Goal: Transaction & Acquisition: Register for event/course

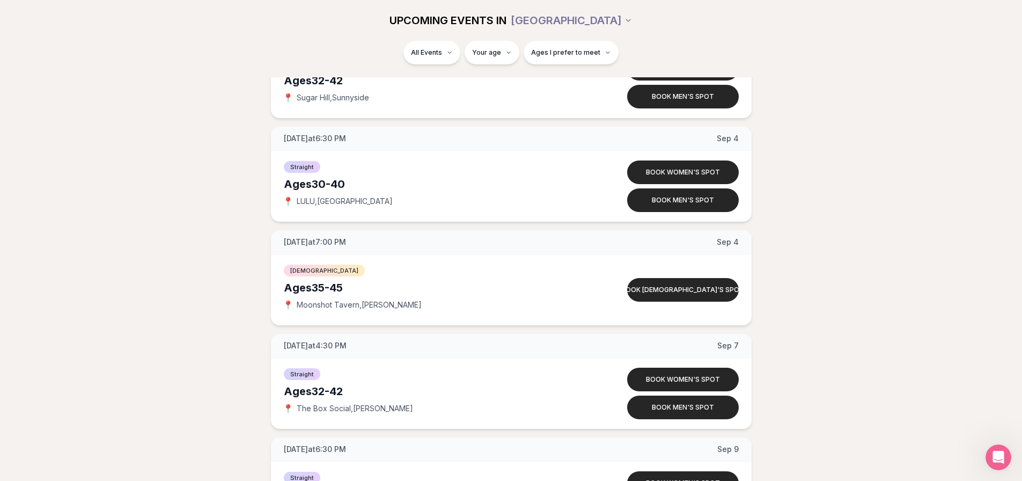
scroll to position [2845, 0]
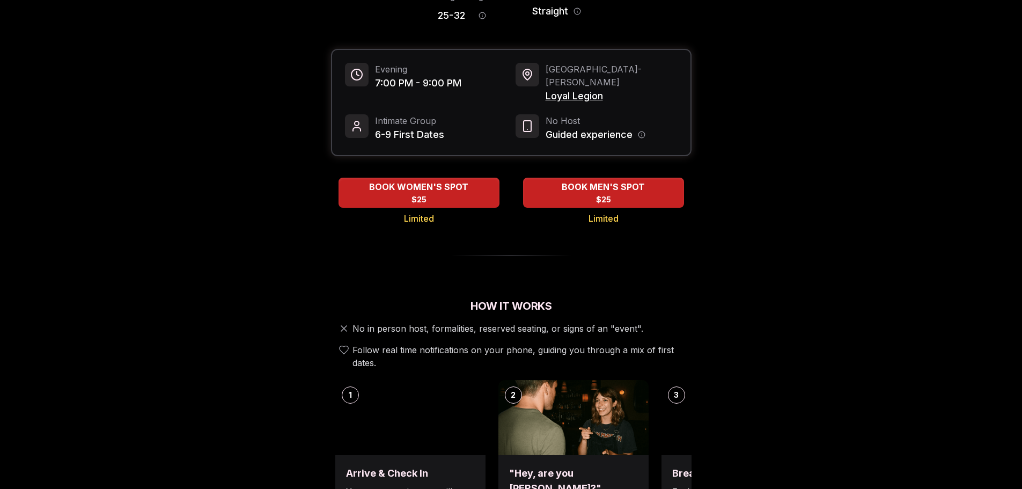
scroll to position [54, 0]
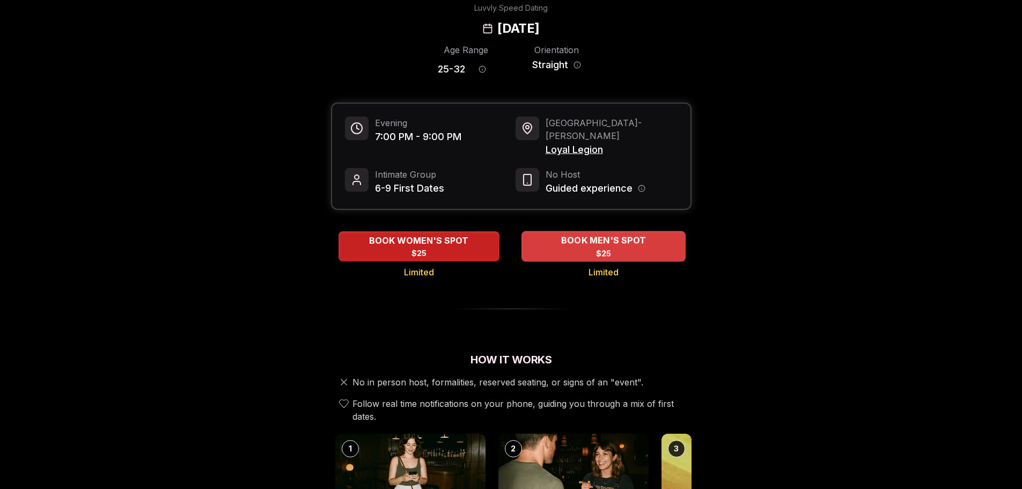
click at [551, 231] on div "BOOK MEN'S SPOT $25" at bounding box center [604, 246] width 164 height 30
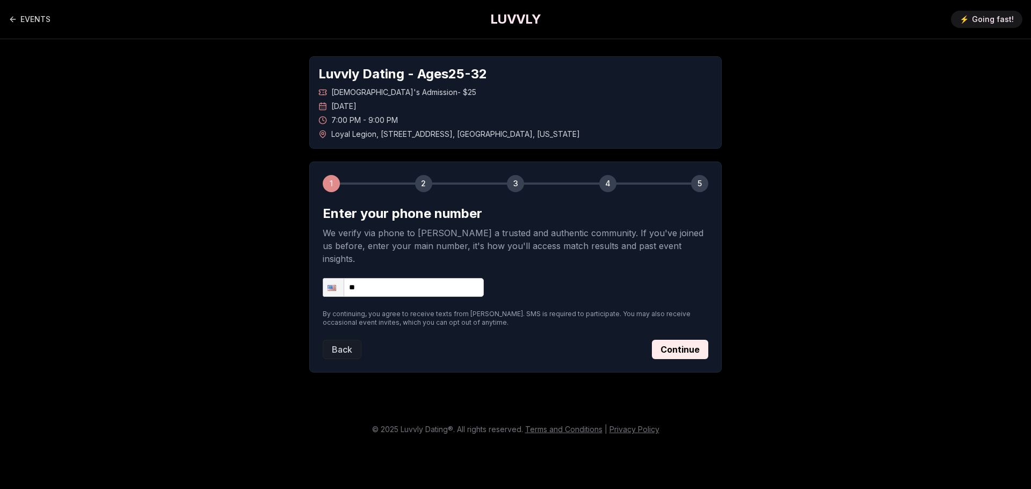
click at [454, 278] on input "**" at bounding box center [403, 287] width 161 height 19
